Goal: Transaction & Acquisition: Purchase product/service

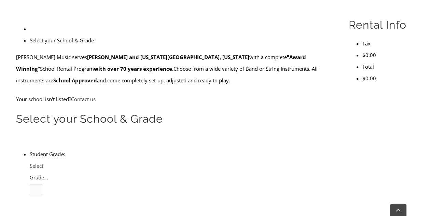
scroll to position [202, 0]
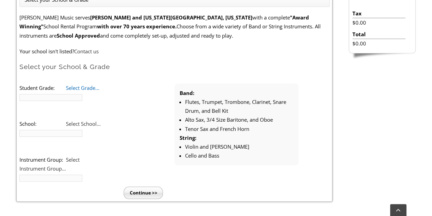
click at [19, 92] on b at bounding box center [19, 92] width 0 height 0
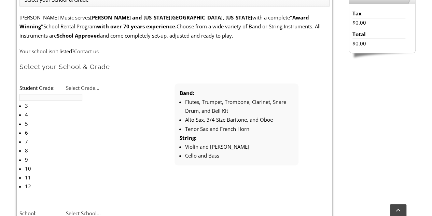
click at [86, 110] on li "4" at bounding box center [63, 114] width 76 height 9
click at [94, 210] on span "Select School..." at bounding box center [83, 213] width 35 height 7
type input "sanfor"
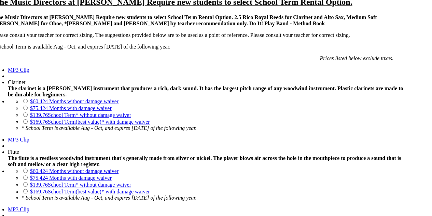
scroll to position [519, 0]
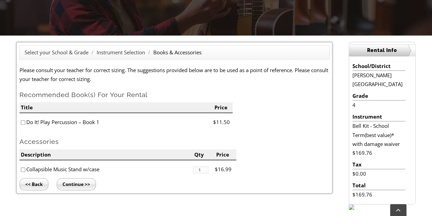
scroll to position [161, 0]
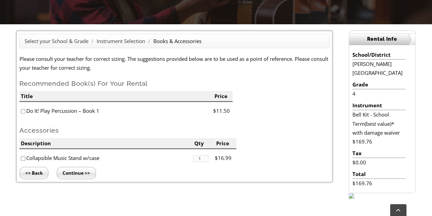
click at [23, 110] on input"] "checkbox" at bounding box center [23, 111] width 4 height 4
checkbox input"] "true"
click at [22, 158] on input"] "checkbox" at bounding box center [23, 158] width 4 height 4
checkbox input"] "true"
click at [77, 171] on input "Continue >>" at bounding box center [76, 173] width 39 height 12
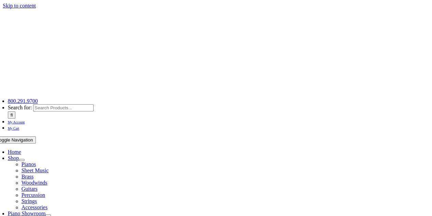
type input "1"
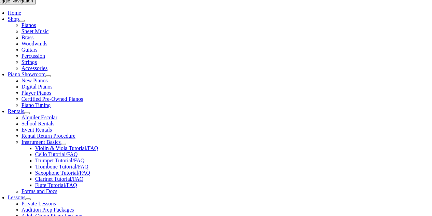
scroll to position [153, 0]
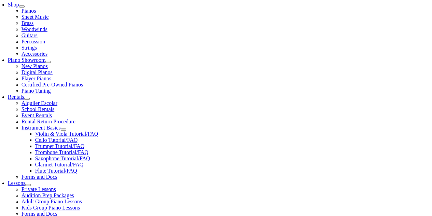
type input "Reid"
type input "Goodman-White"
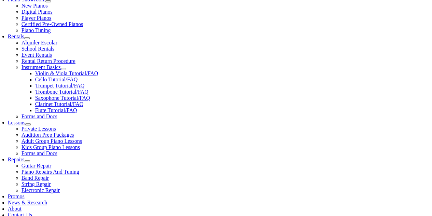
scroll to position [213, 0]
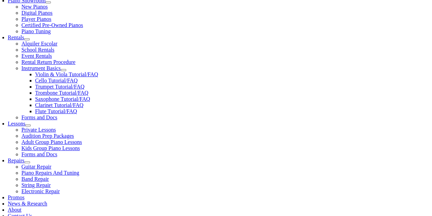
type input "E"
type input "Pepco Holdings"
type input "6107101216"
type input "1988449"
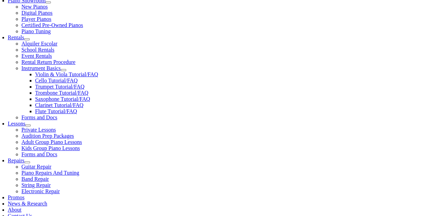
type input "09/29/1979"
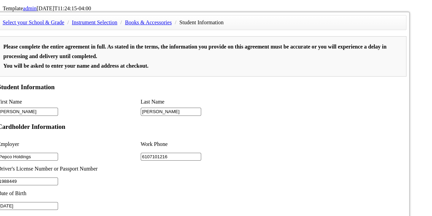
scroll to position [265, 0]
type input "2"
drag, startPoint x: 92, startPoint y: 153, endPoint x: 255, endPoint y: 27, distance: 206.4
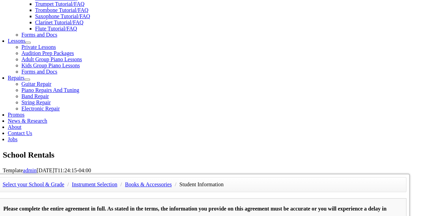
scroll to position [301, 0]
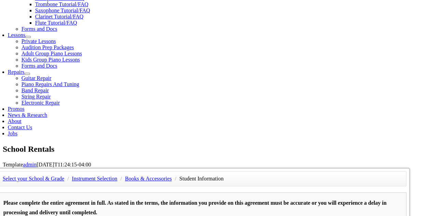
type input "N/A"
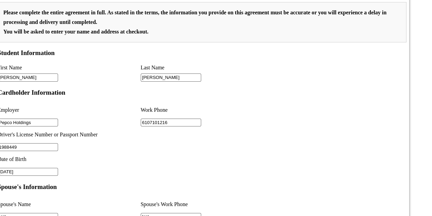
scroll to position [478, 0]
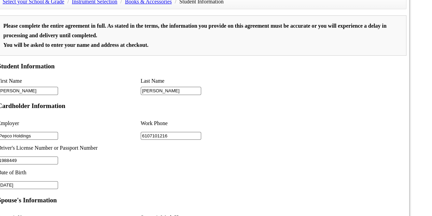
type input "N/A"
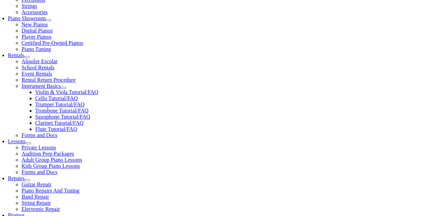
scroll to position [196, 0]
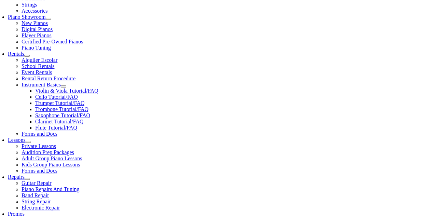
select select "DE"
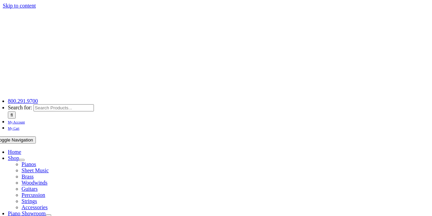
select select "DE"
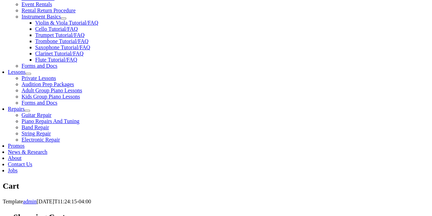
scroll to position [268, 0]
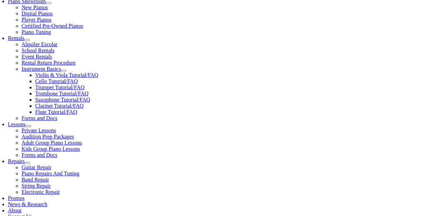
scroll to position [213, 0]
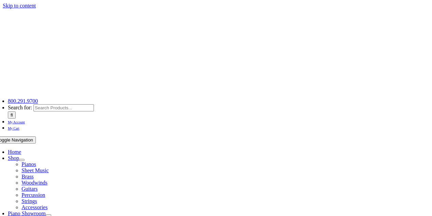
select select "DE"
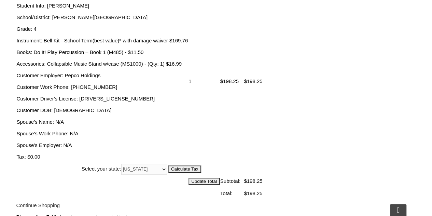
scroll to position [275, 0]
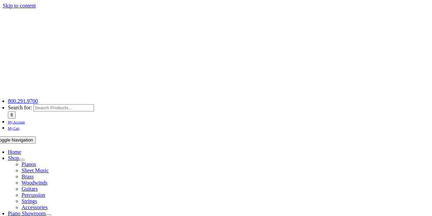
select select
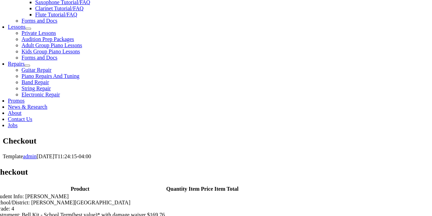
scroll to position [310, 0]
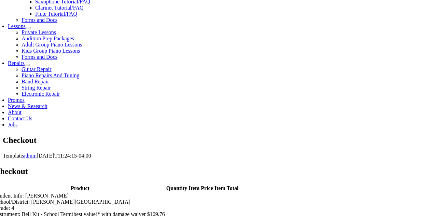
type input "[PERSON_NAME]"
type input "[STREET_ADDRESS][PERSON_NAME]"
type input "Hockessin"
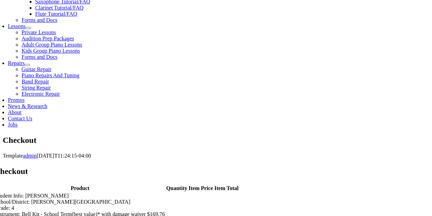
select select "DE"
type input "19707"
type input "6107101216"
type input "vshoemakerlaw@gmail.com"
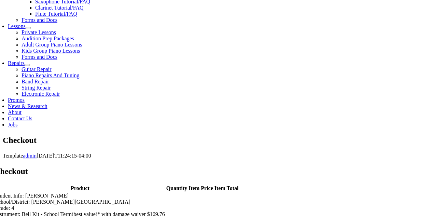
select select "visa"
type input "4147099434250849"
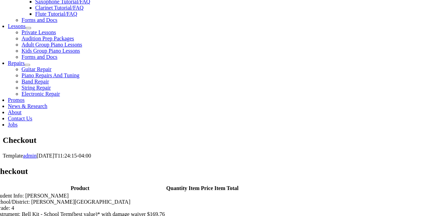
select select "03"
select select "2026"
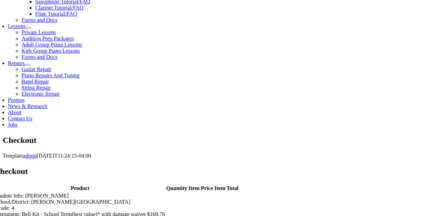
type input "174"
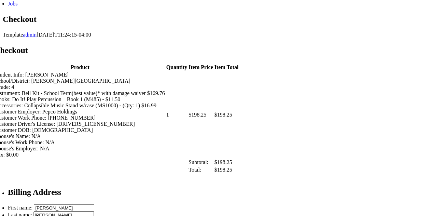
scroll to position [443, 0]
